Goal: Information Seeking & Learning: Understand process/instructions

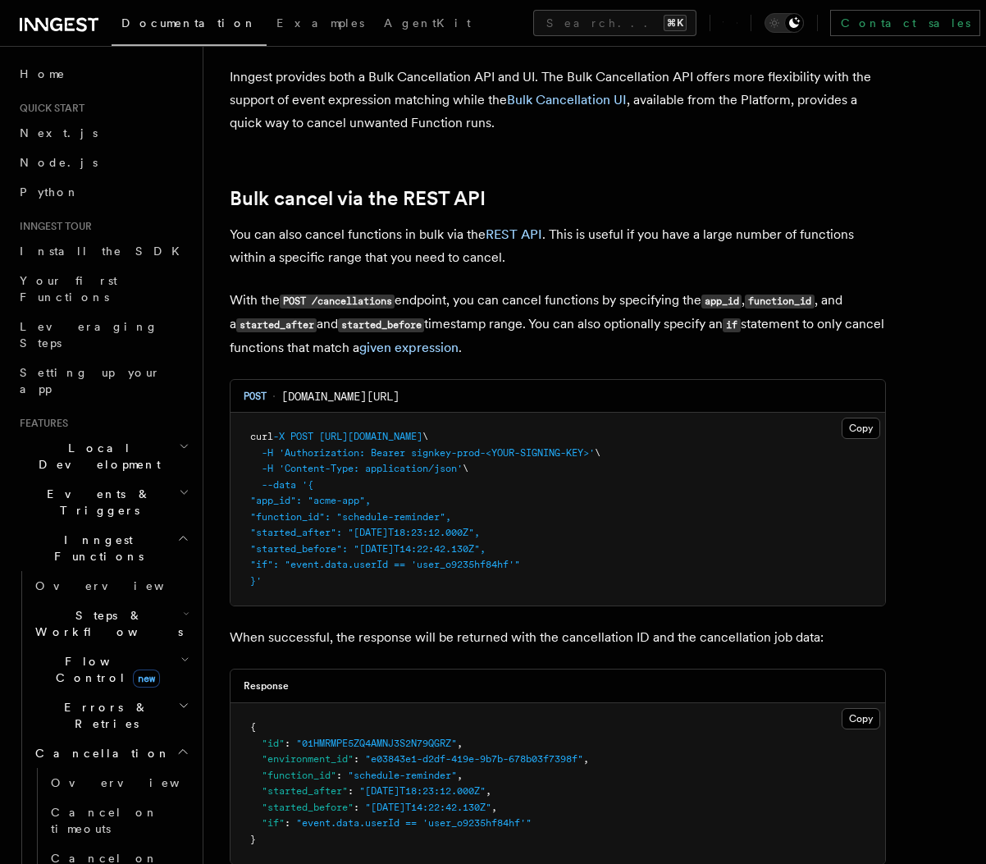
scroll to position [108, 0]
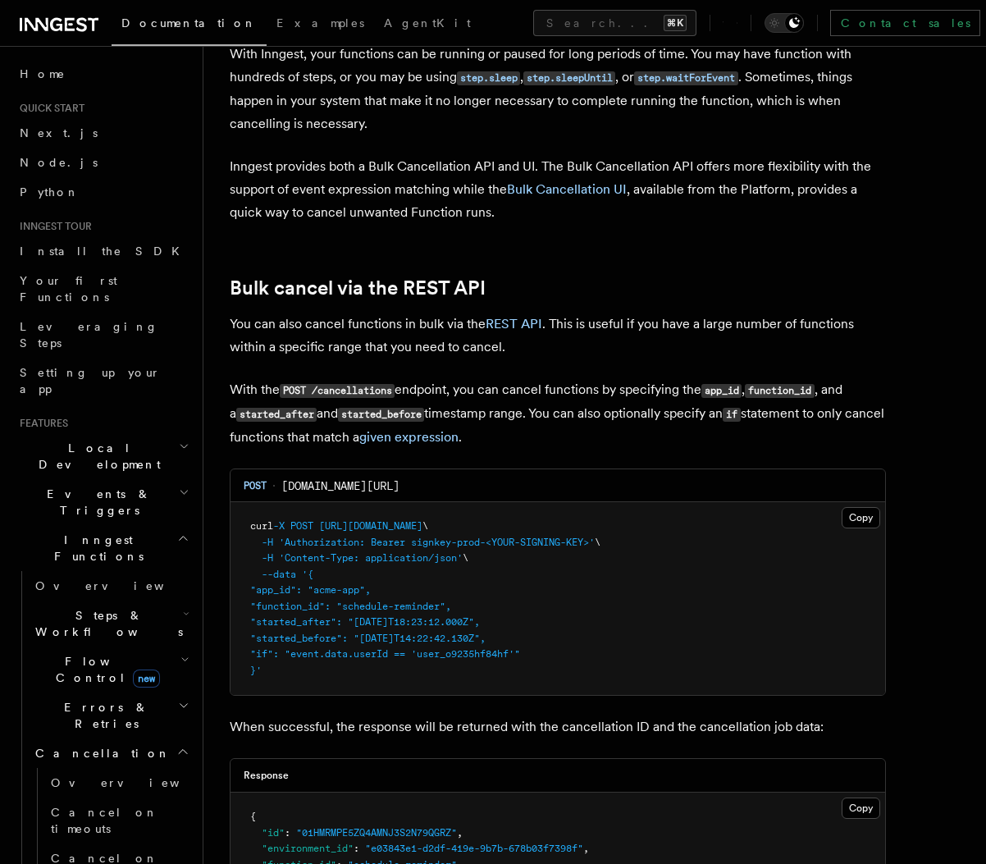
click at [289, 679] on pre "curl -X POST [URL][DOMAIN_NAME] \ -H 'Authorization: Bearer signkey-prod-<YOUR-…" at bounding box center [557, 598] width 654 height 193
drag, startPoint x: 305, startPoint y: 671, endPoint x: 242, endPoint y: 534, distance: 150.8
click at [242, 534] on pre "curl -X POST [URL][DOMAIN_NAME] \ -H 'Authorization: Bearer signkey-prod-<YOUR-…" at bounding box center [557, 598] width 654 height 193
copy code "curl -X POST [URL][DOMAIN_NAME] \ -H 'Authorization: Bearer signkey-prod-<YOUR-…"
click at [670, 676] on pre "curl -X POST [URL][DOMAIN_NAME] \ -H 'Authorization: Bearer signkey-prod-<YOUR-…" at bounding box center [557, 598] width 654 height 193
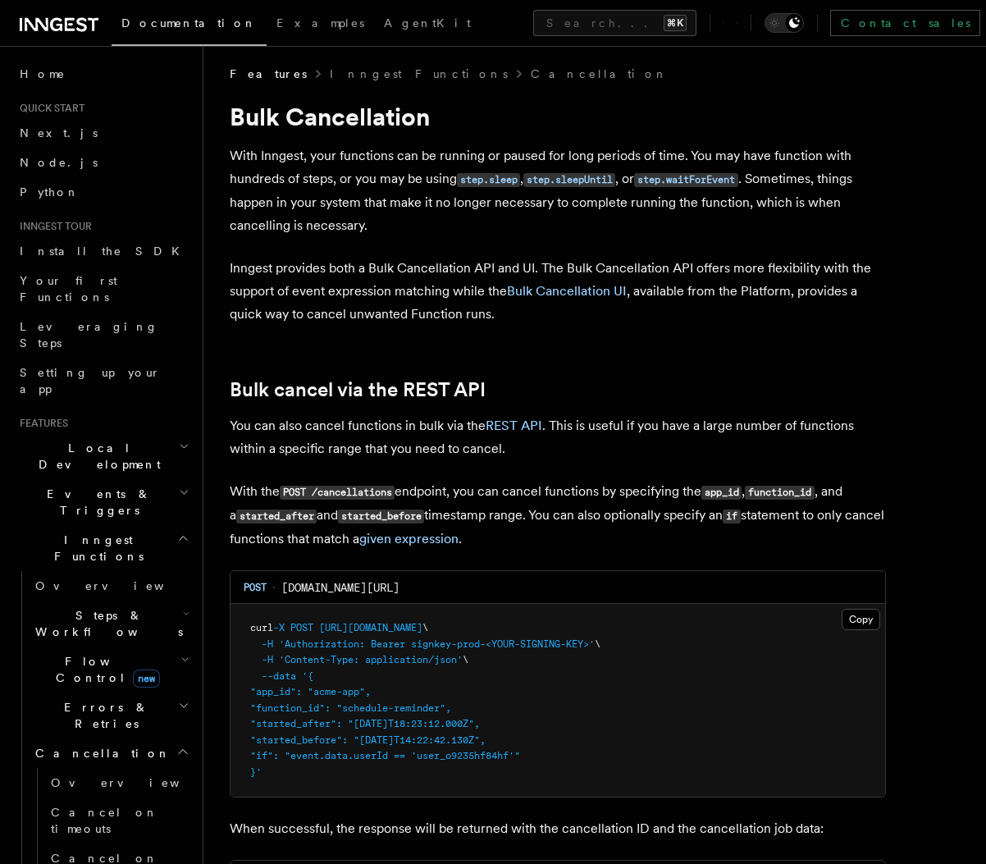
scroll to position [0, 0]
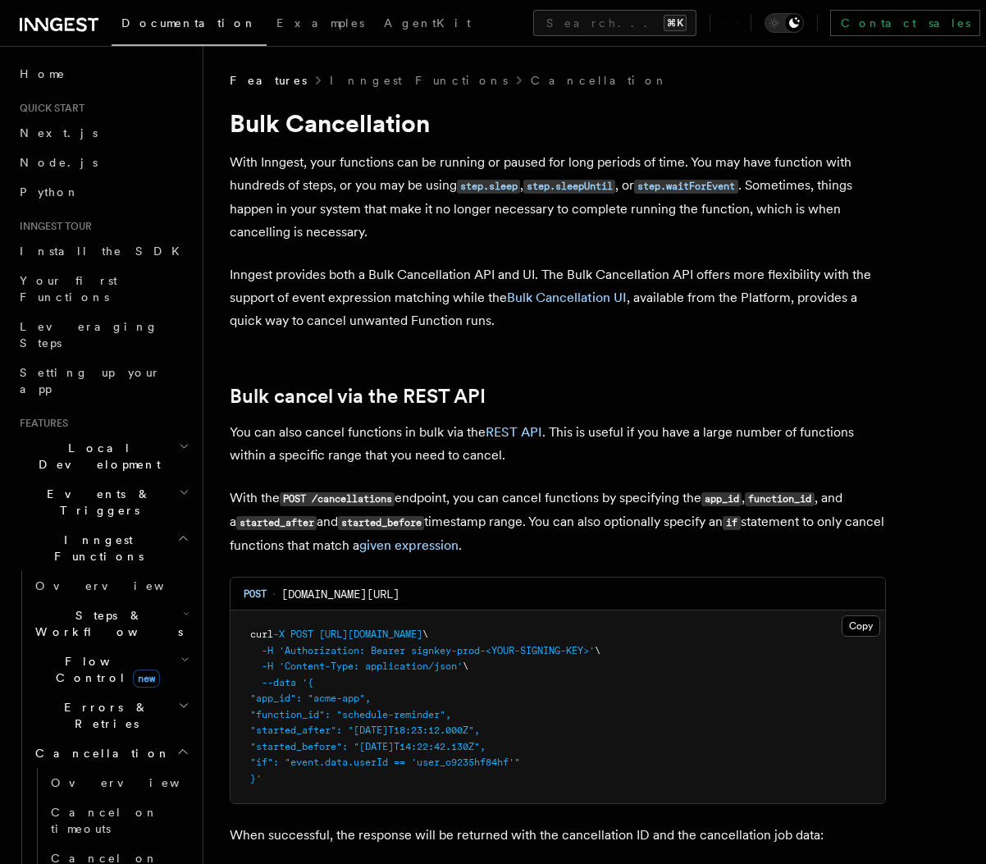
click at [718, 319] on p "Inngest provides both a Bulk Cancellation API and UI. The Bulk Cancellation API…" at bounding box center [558, 297] width 656 height 69
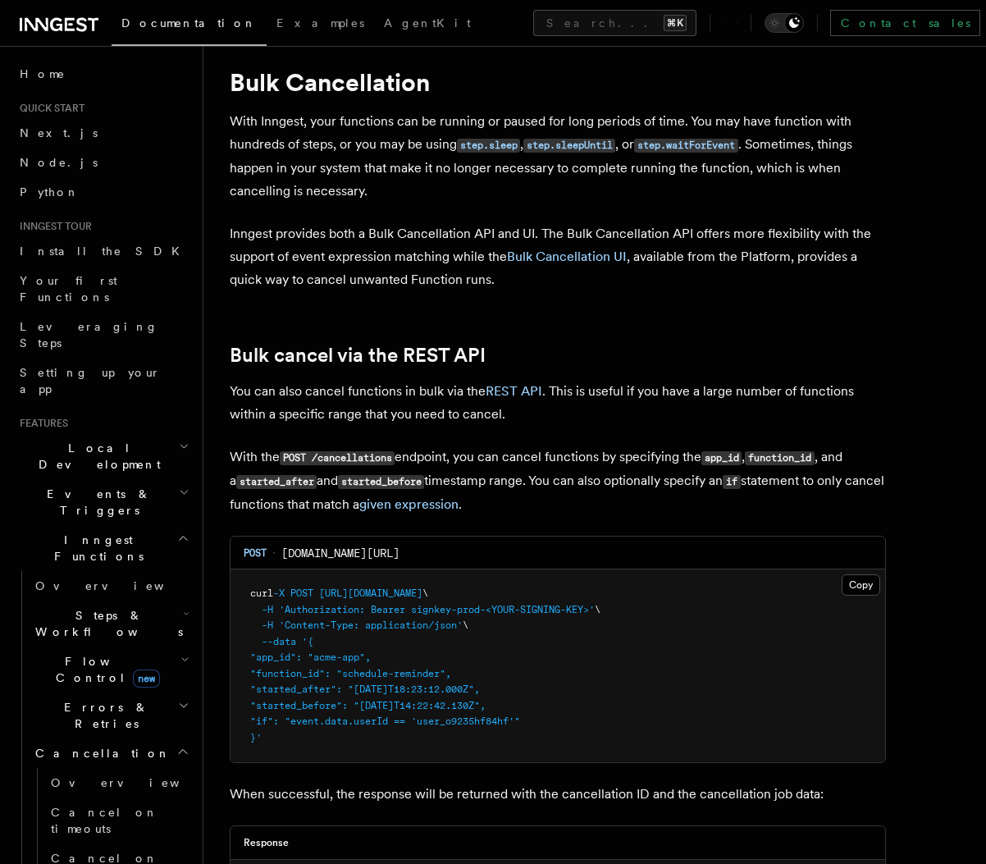
scroll to position [49, 0]
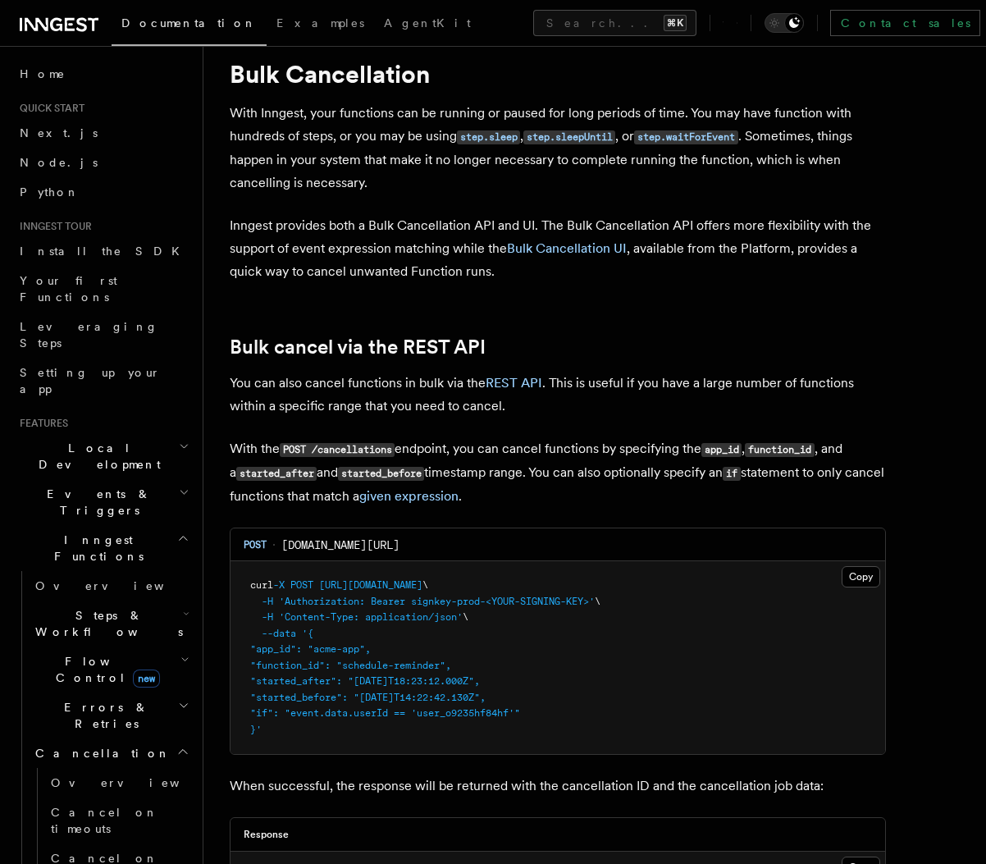
click at [687, 337] on h2 "Bulk cancel via the REST API" at bounding box center [558, 346] width 656 height 23
click at [691, 664] on pre "curl -X POST [URL][DOMAIN_NAME] \ -H 'Authorization: Bearer signkey-prod-<YOUR-…" at bounding box center [557, 657] width 654 height 193
click at [706, 508] on p "With the POST /cancellations endpoint, you can cancel functions by specifying t…" at bounding box center [558, 472] width 656 height 71
click at [706, 506] on p "With the POST /cancellations endpoint, you can cancel functions by specifying t…" at bounding box center [558, 472] width 656 height 71
click at [707, 501] on p "With the POST /cancellations endpoint, you can cancel functions by specifying t…" at bounding box center [558, 472] width 656 height 71
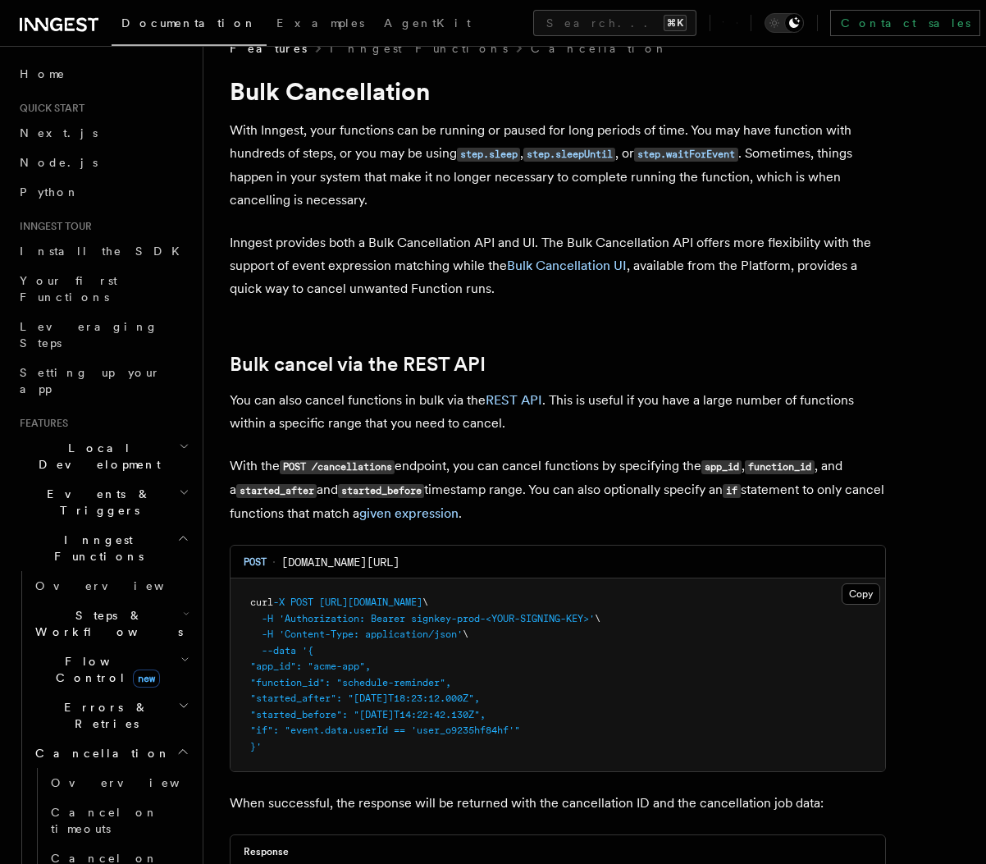
click at [682, 514] on p "With the POST /cancellations endpoint, you can cancel functions by specifying t…" at bounding box center [558, 489] width 656 height 71
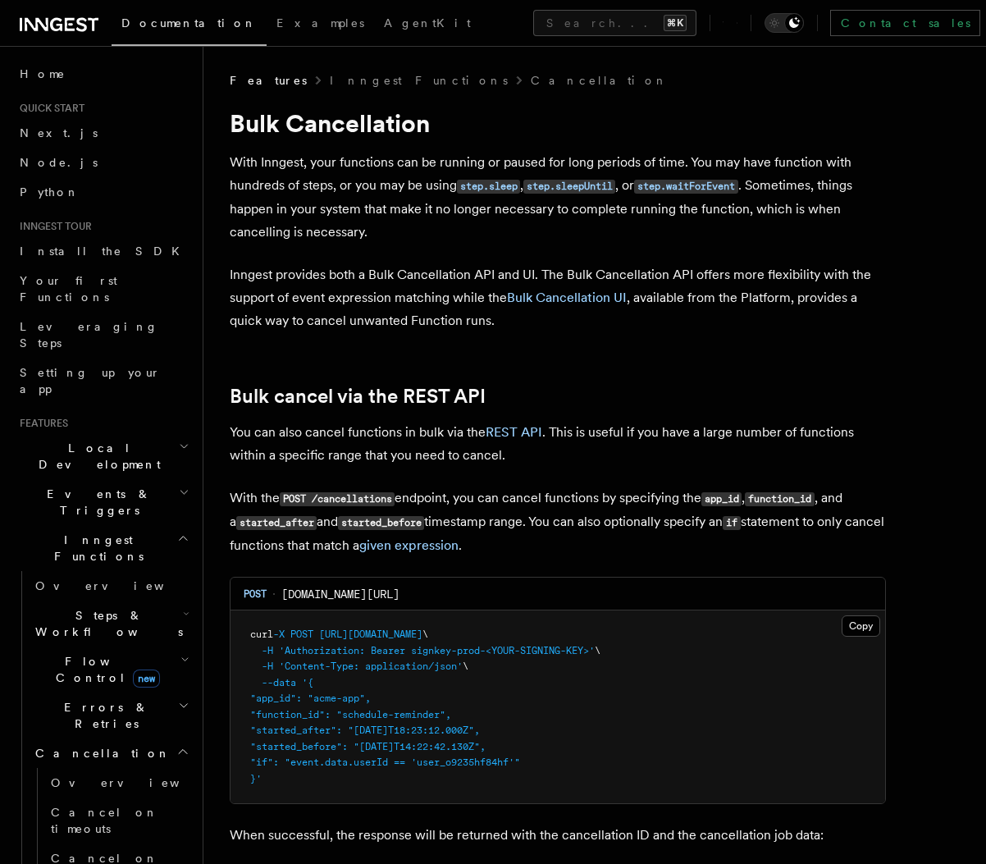
scroll to position [0, 0]
click at [663, 376] on article "Features Inngest Functions Cancellation Bulk Cancellation With Inngest, your fu…" at bounding box center [595, 751] width 730 height 1358
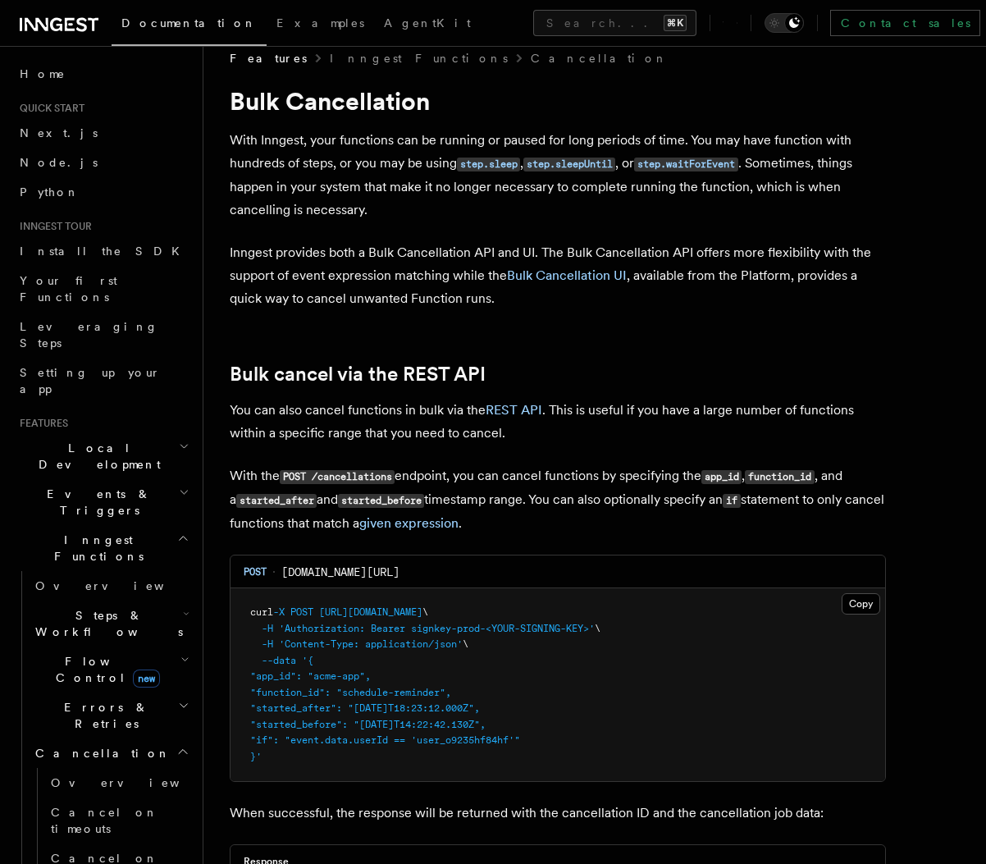
scroll to position [23, 0]
drag, startPoint x: 530, startPoint y: 764, endPoint x: 447, endPoint y: 630, distance: 158.0
click at [394, 607] on pre "curl -X POST [URL][DOMAIN_NAME] \ -H 'Authorization: Bearer signkey-prod-<YOUR-…" at bounding box center [557, 683] width 654 height 193
click at [622, 678] on pre "curl -X POST [URL][DOMAIN_NAME] \ -H 'Authorization: Bearer signkey-prod-<YOUR-…" at bounding box center [557, 683] width 654 height 193
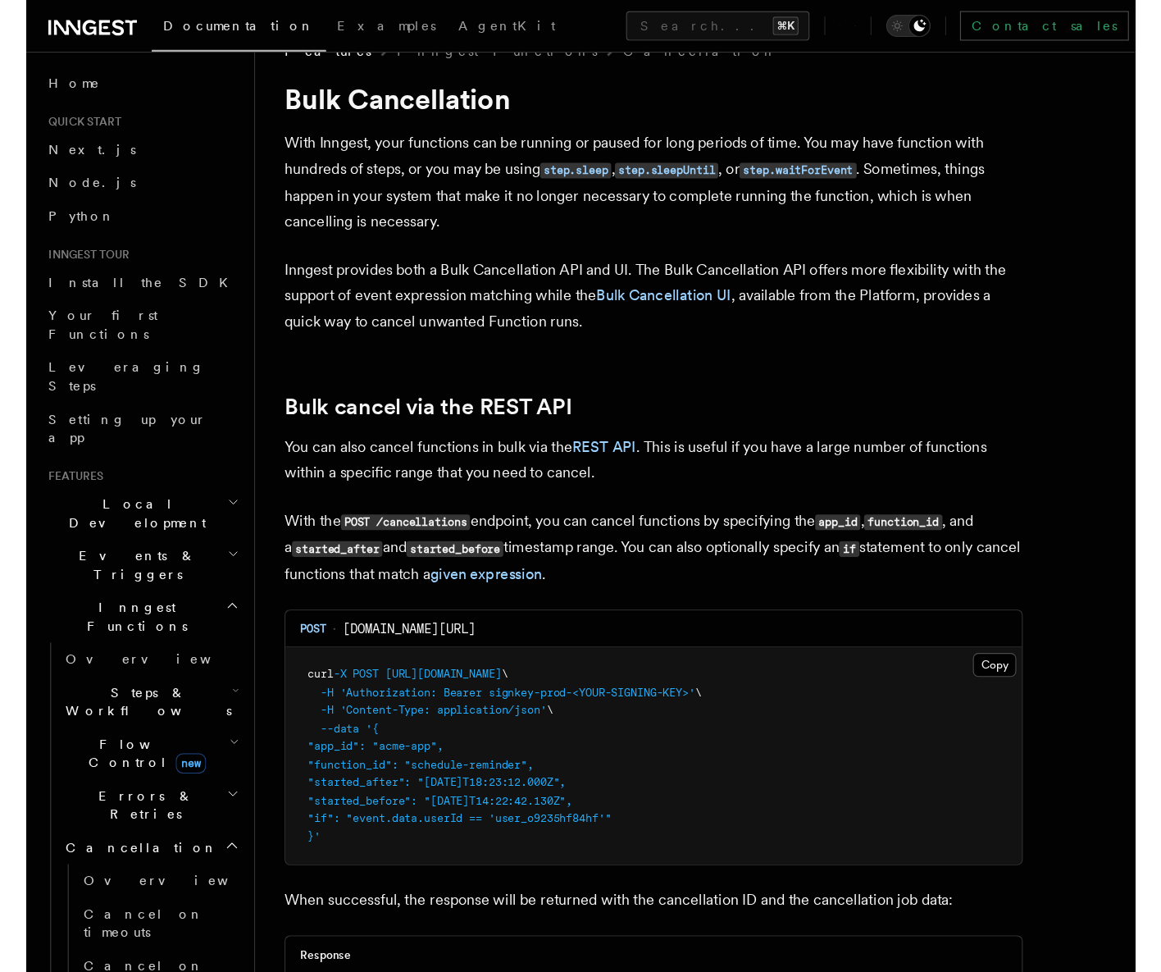
scroll to position [36, 0]
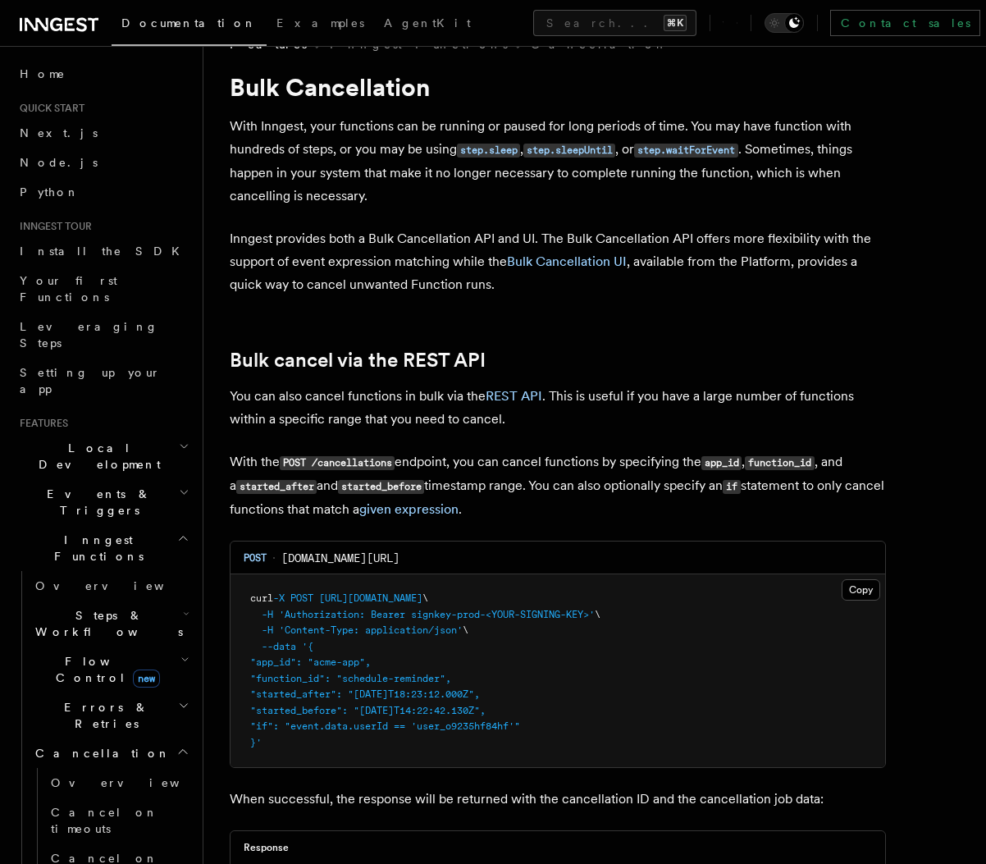
click at [398, 471] on p "With the POST /cancellations endpoint, you can cancel functions by specifying t…" at bounding box center [558, 485] width 656 height 71
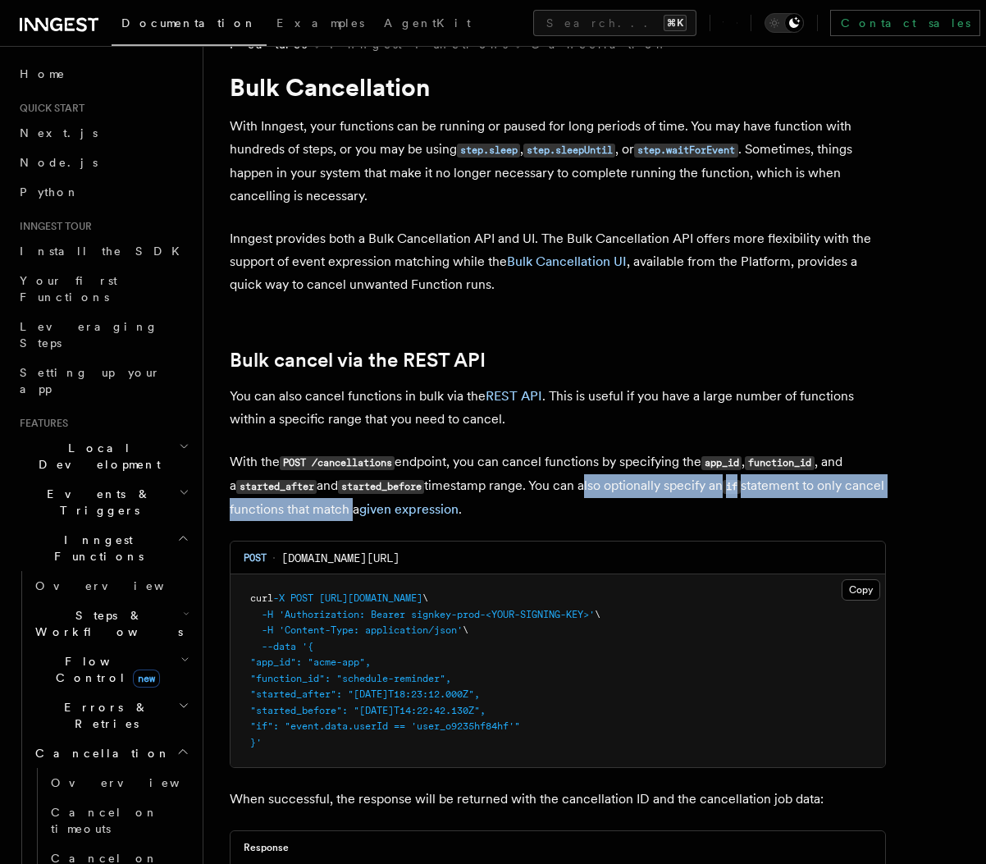
drag, startPoint x: 587, startPoint y: 487, endPoint x: 390, endPoint y: 510, distance: 198.2
click at [390, 510] on p "With the POST /cancellations endpoint, you can cancel functions by specifying t…" at bounding box center [558, 485] width 656 height 71
click at [385, 510] on p "With the POST /cancellations endpoint, you can cancel functions by specifying t…" at bounding box center [558, 485] width 656 height 71
